Goal: Use online tool/utility: Utilize a website feature to perform a specific function

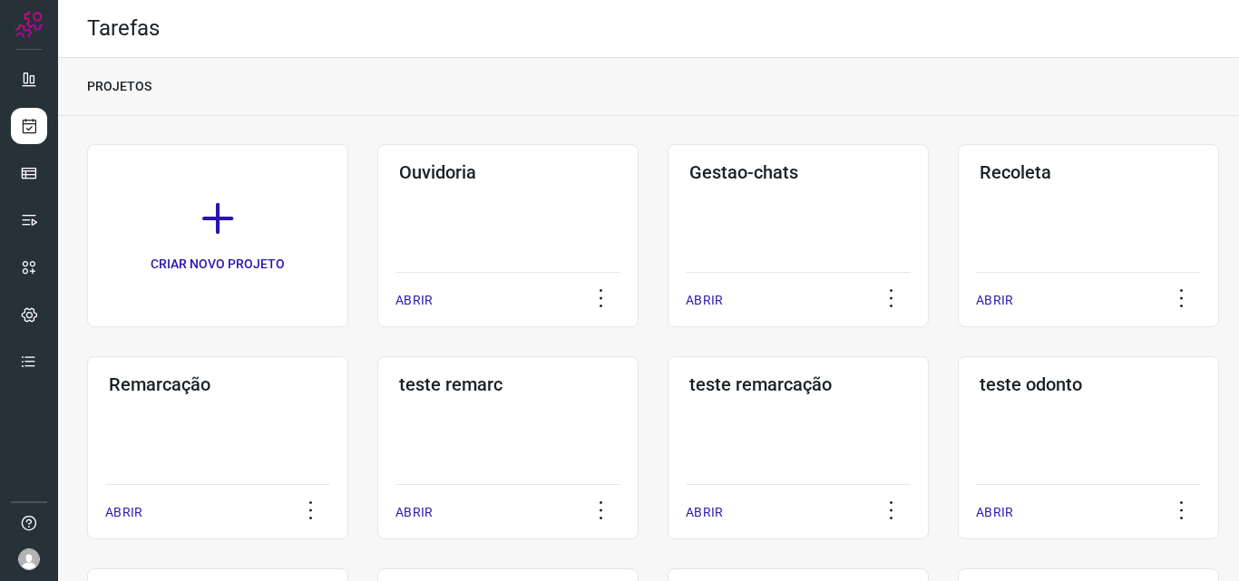
click at [220, 375] on h3 "Remarcação" at bounding box center [218, 385] width 218 height 22
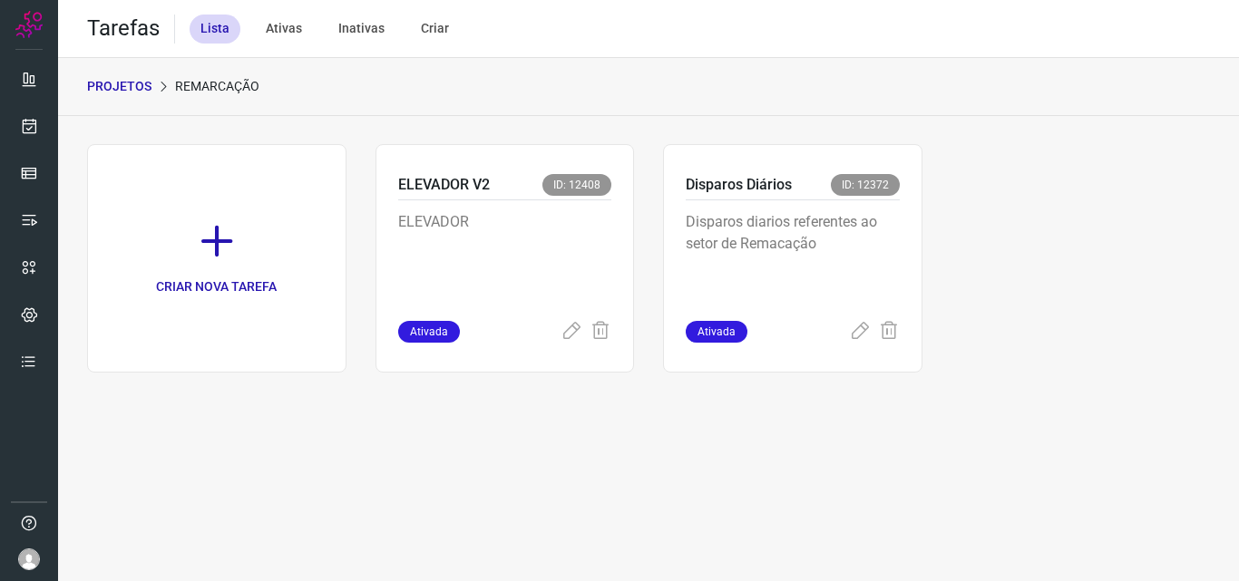
click at [793, 196] on div "Disparos Diários ID: 12372" at bounding box center [793, 187] width 214 height 26
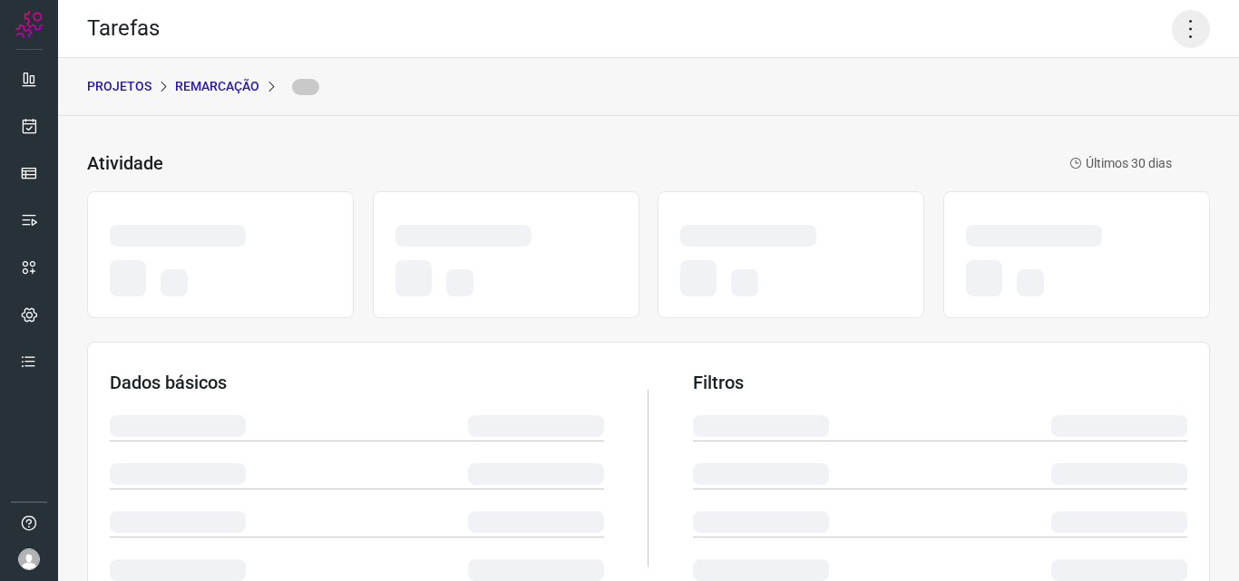
click at [1185, 20] on icon at bounding box center [1191, 29] width 38 height 38
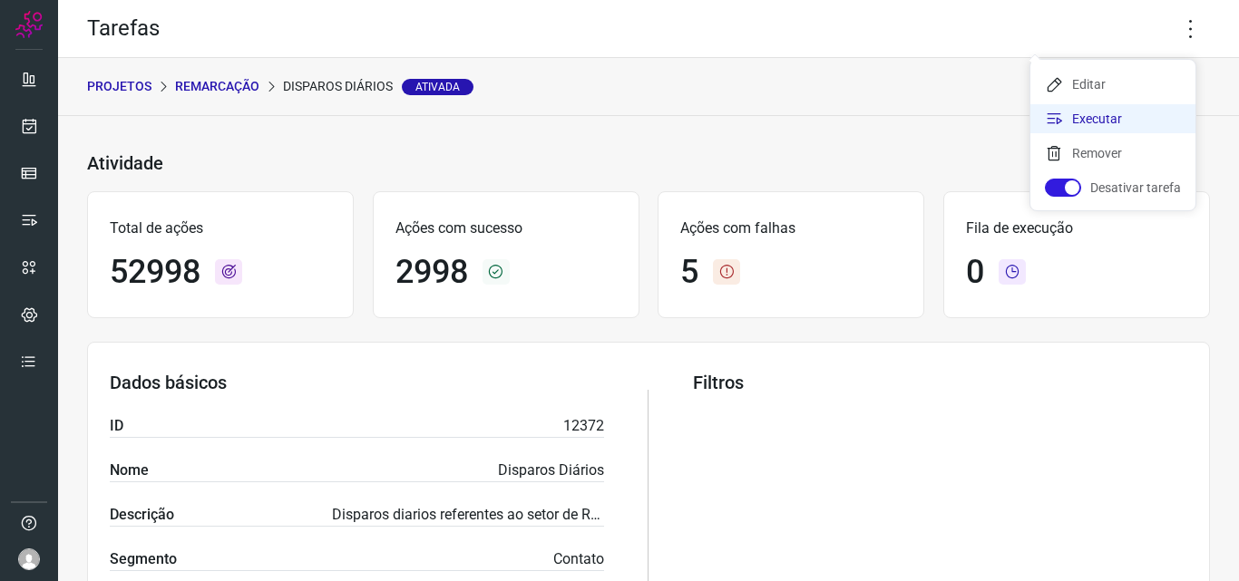
click at [1133, 112] on li "Executar" at bounding box center [1112, 118] width 165 height 29
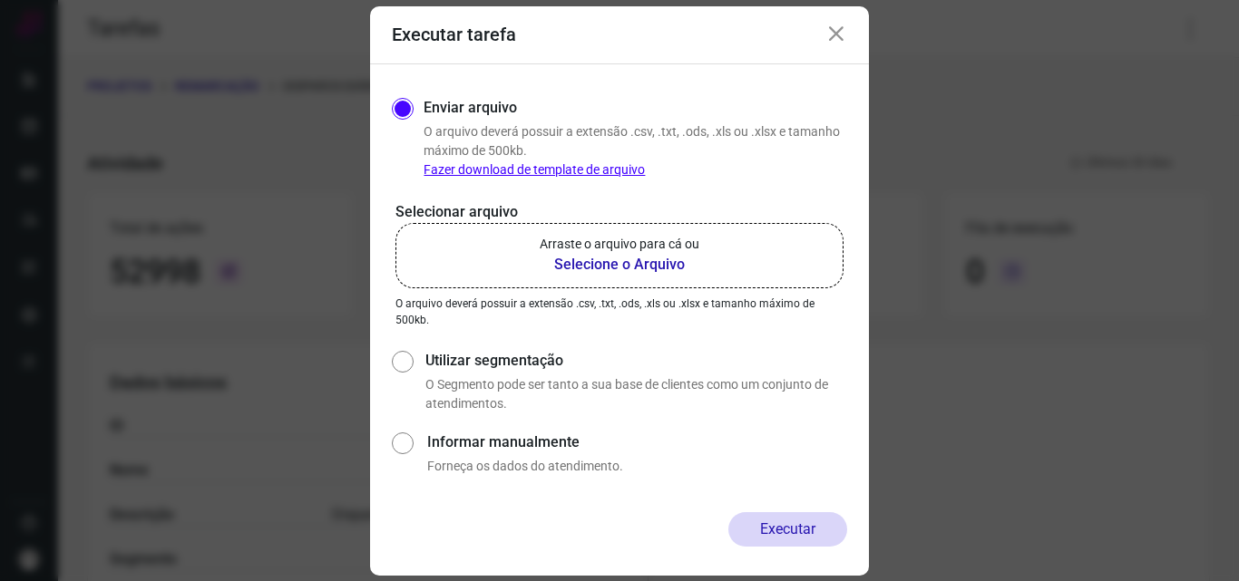
click at [786, 238] on label "Arraste o arquivo para cá ou Selecione o Arquivo" at bounding box center [619, 255] width 448 height 65
click at [0, 0] on input "Arraste o arquivo para cá ou Selecione o Arquivo" at bounding box center [0, 0] width 0 height 0
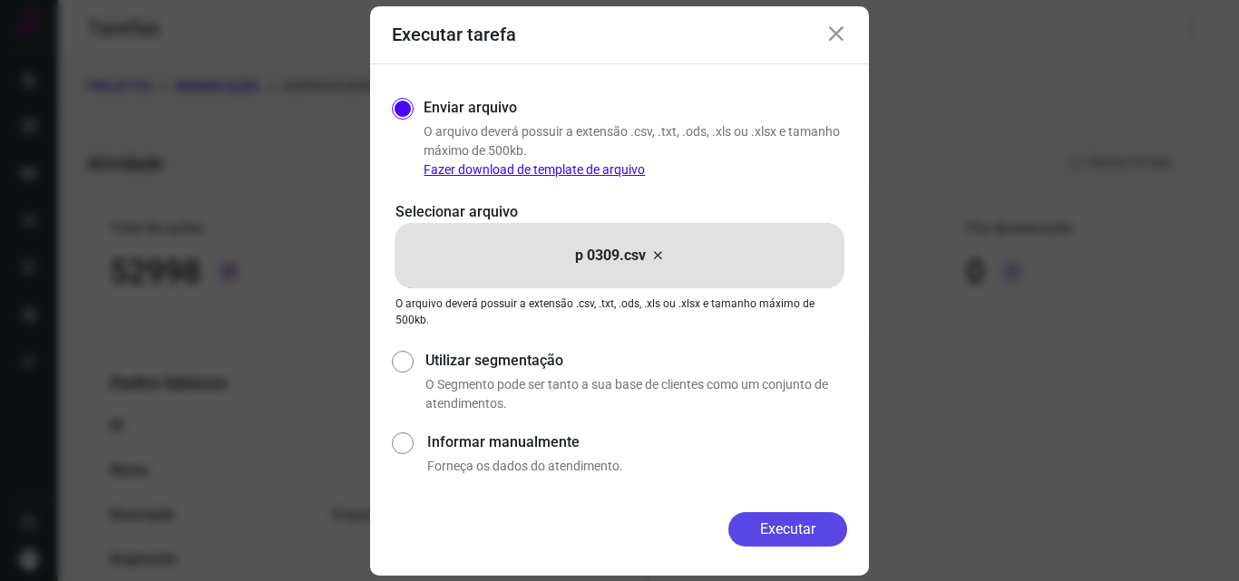
click at [773, 533] on button "Executar" at bounding box center [787, 529] width 119 height 34
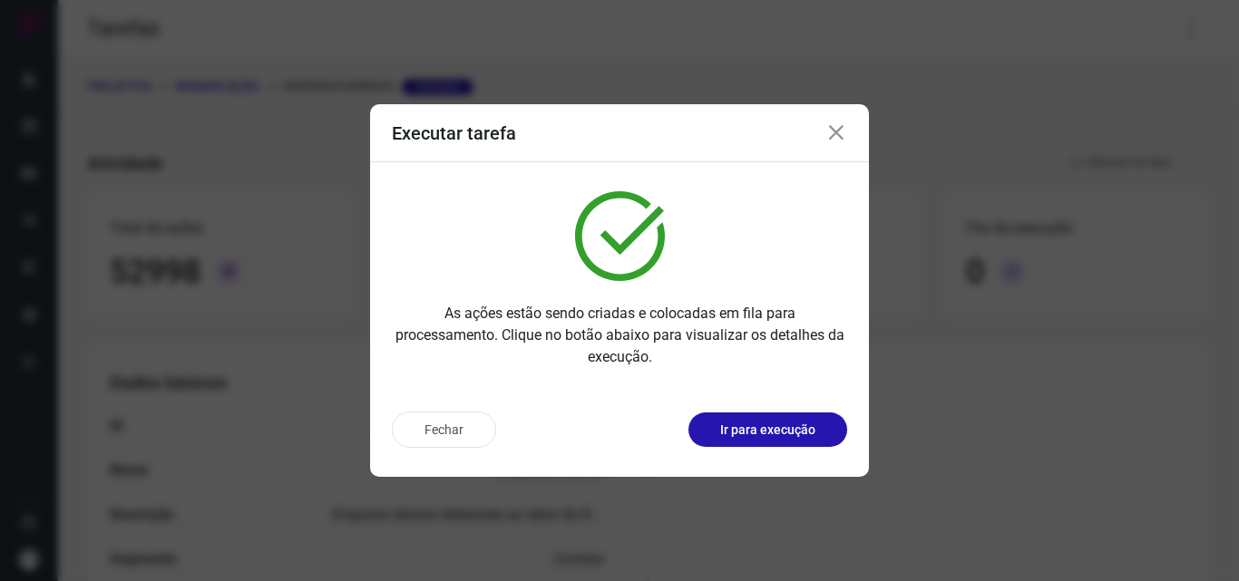
click at [788, 431] on p "Ir para execução" at bounding box center [767, 430] width 95 height 19
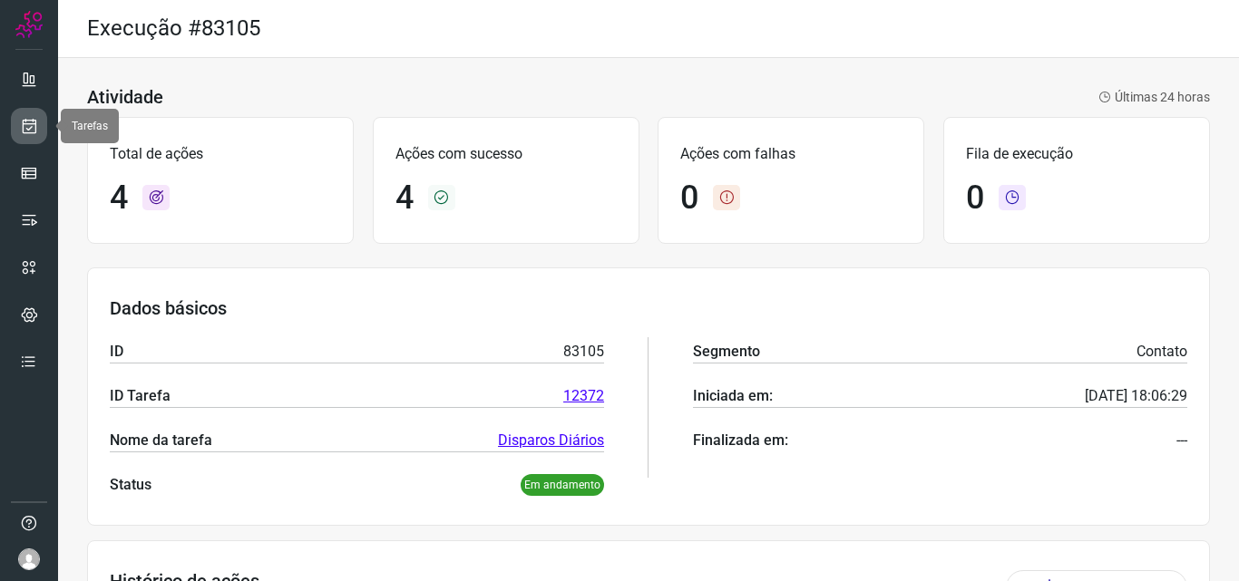
click at [26, 115] on link at bounding box center [29, 126] width 36 height 36
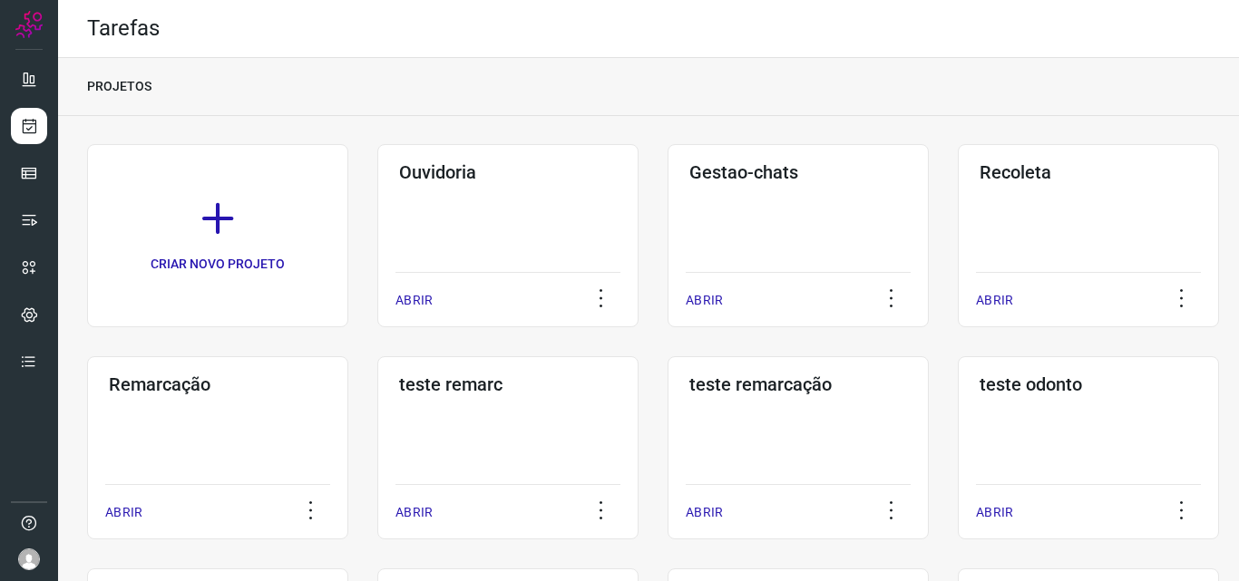
click at [377, 434] on div "Remarcação ABRIR" at bounding box center [507, 447] width 261 height 183
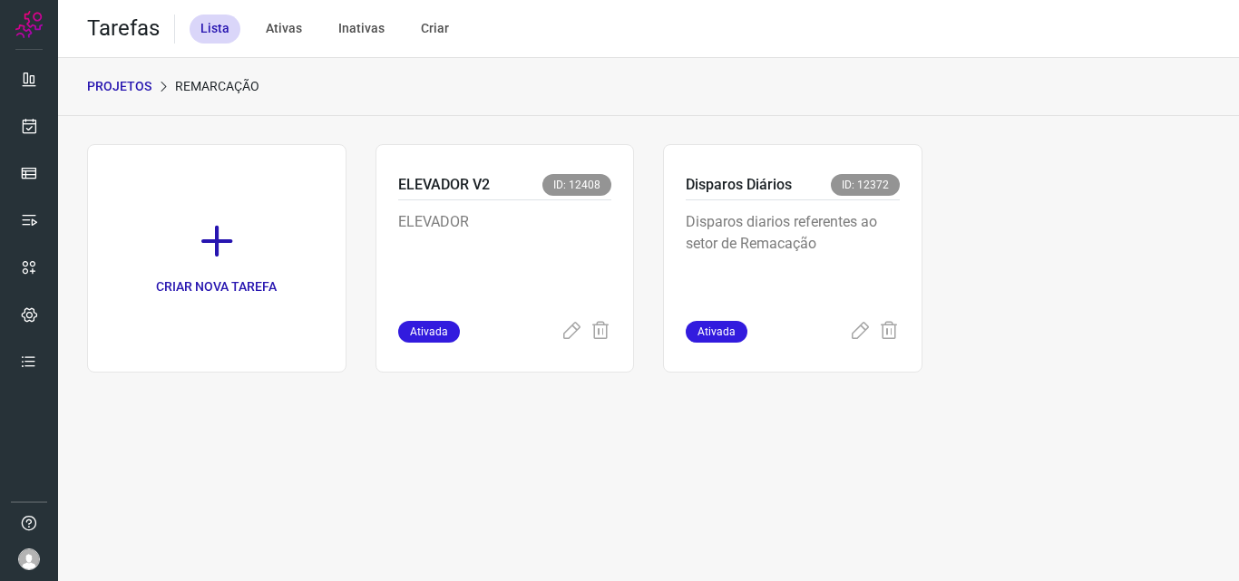
click at [794, 231] on p "Disparos diarios referentes ao setor de Remacação" at bounding box center [793, 256] width 214 height 91
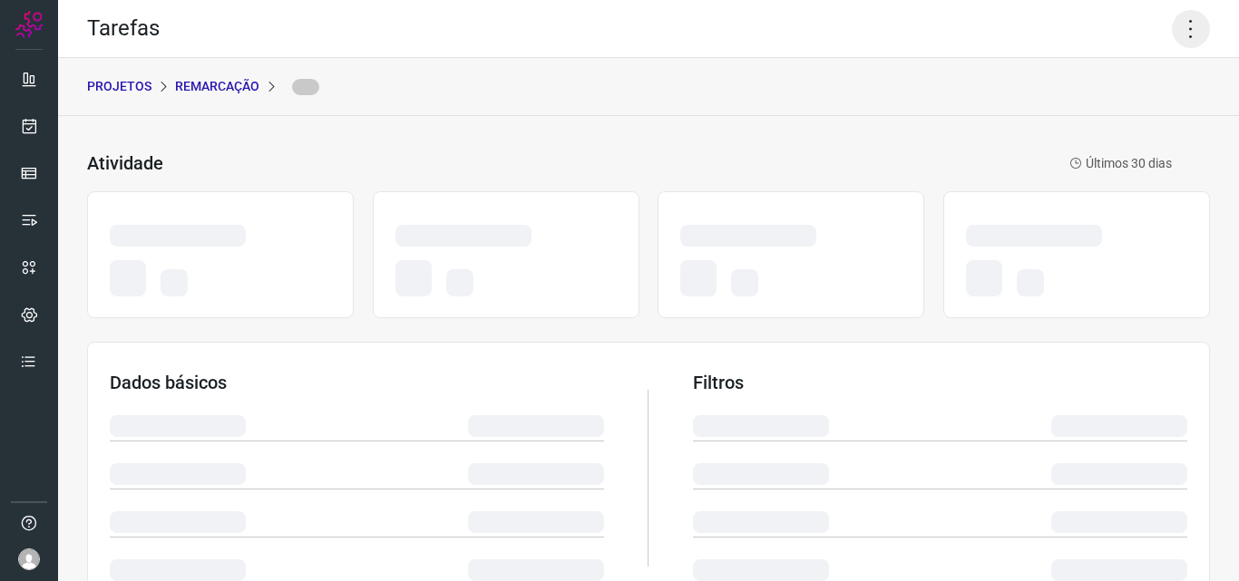
click at [1192, 14] on icon at bounding box center [1191, 29] width 38 height 38
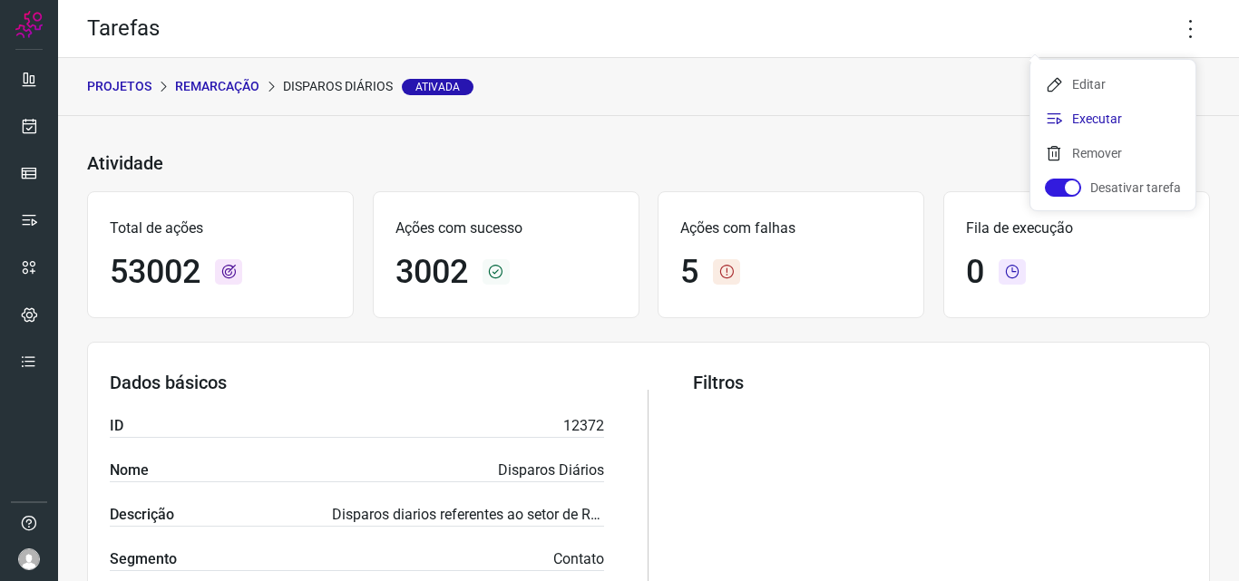
click at [1127, 126] on li "Executar" at bounding box center [1112, 118] width 165 height 29
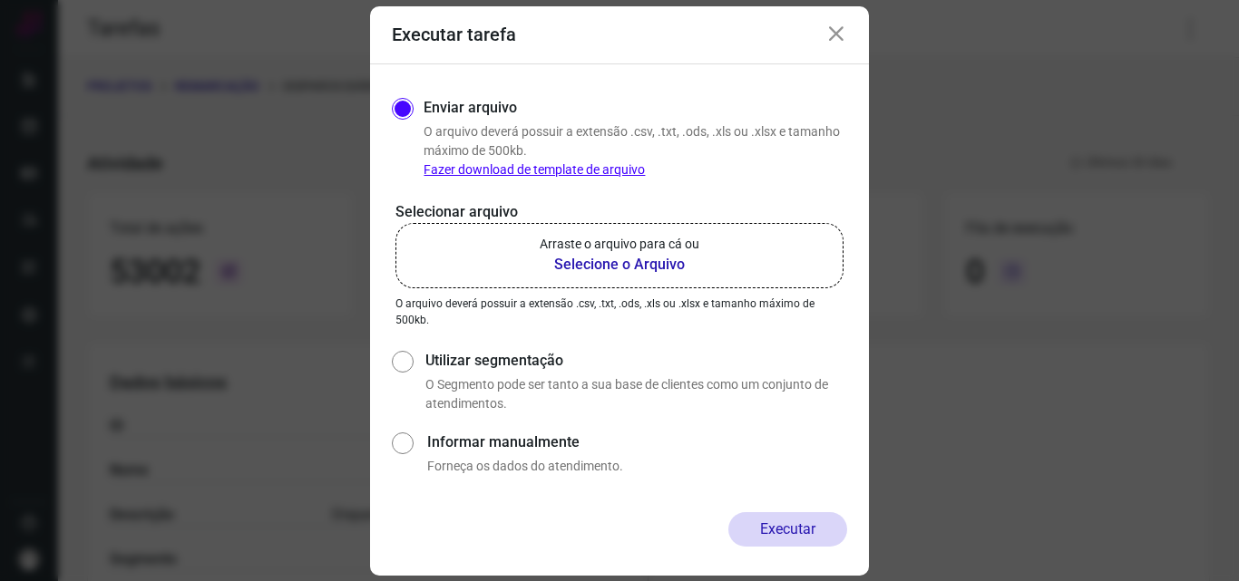
click at [584, 263] on b "Selecione o Arquivo" at bounding box center [620, 265] width 160 height 22
click at [0, 0] on input "Arraste o arquivo para cá ou Selecione o Arquivo" at bounding box center [0, 0] width 0 height 0
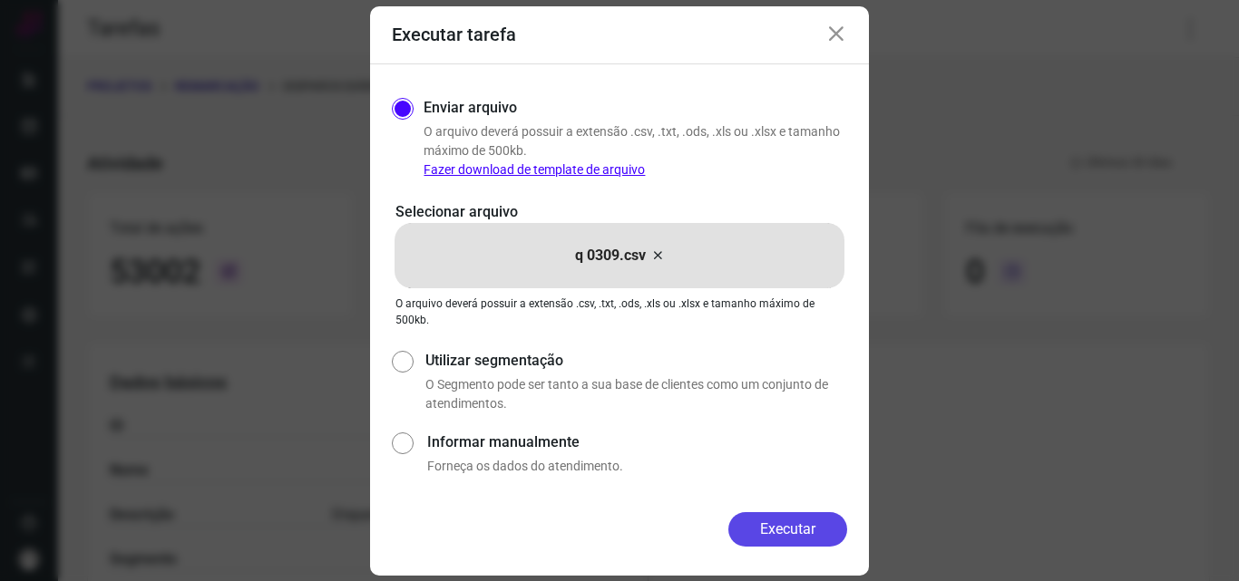
click at [771, 523] on button "Executar" at bounding box center [787, 529] width 119 height 34
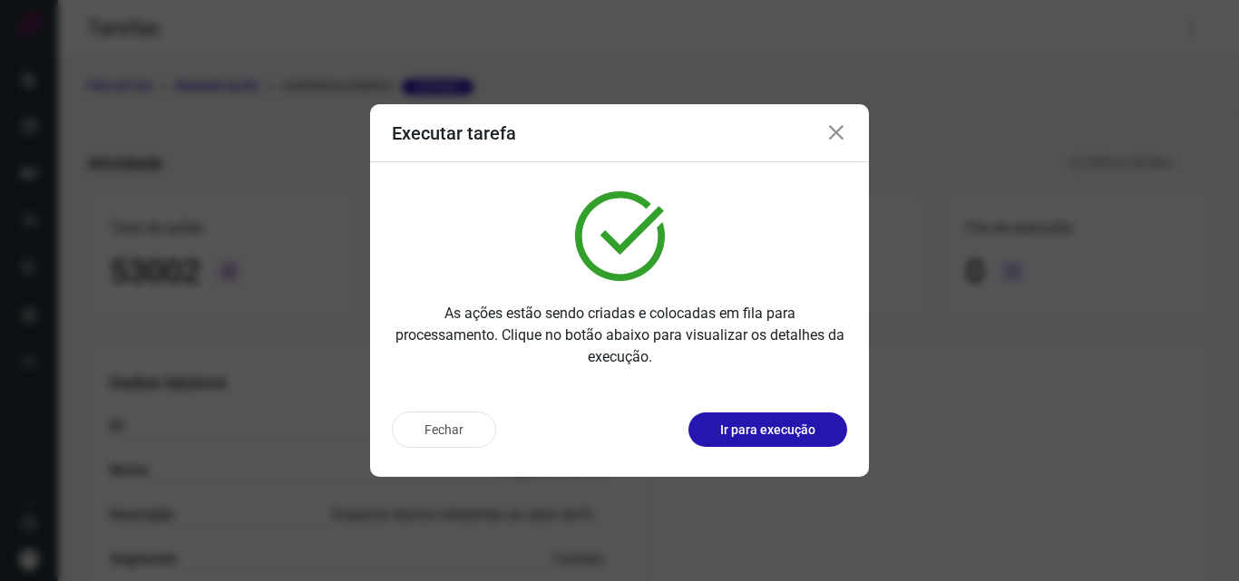
click at [786, 428] on p "Ir para execução" at bounding box center [767, 430] width 95 height 19
